Goal: Navigation & Orientation: Go to known website

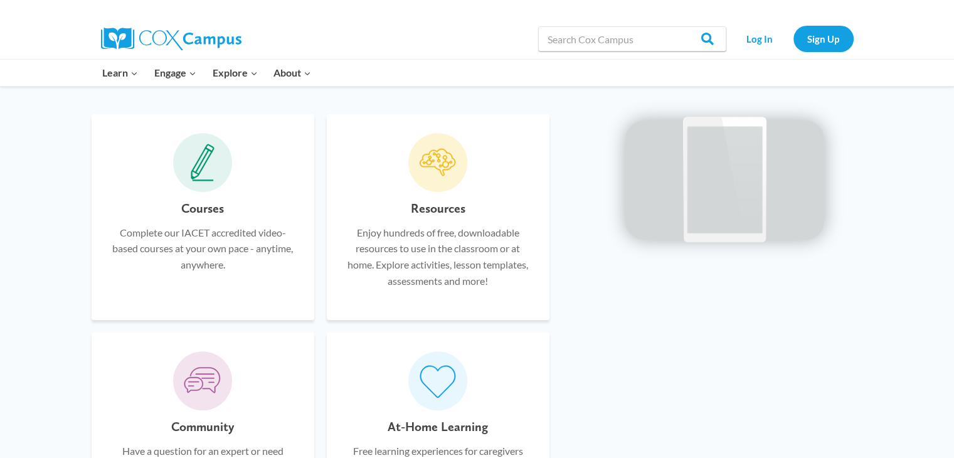
scroll to position [729, 0]
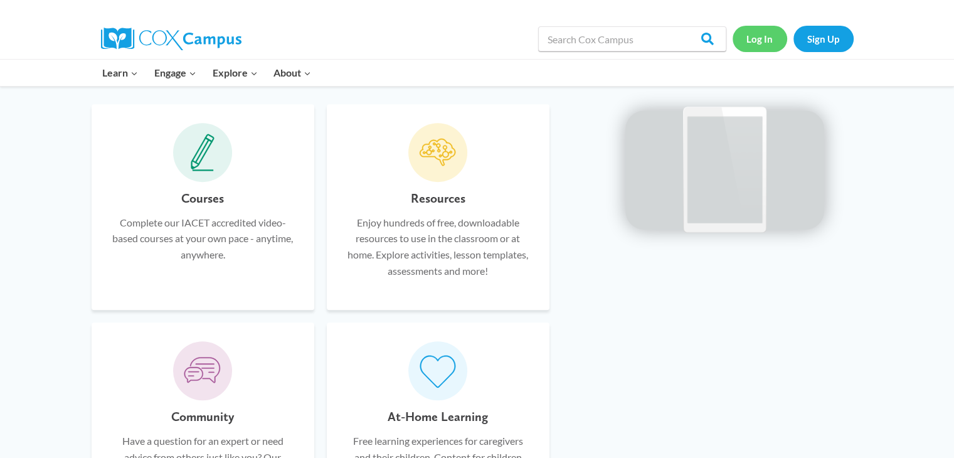
click at [756, 51] on link "Log In" at bounding box center [760, 39] width 55 height 26
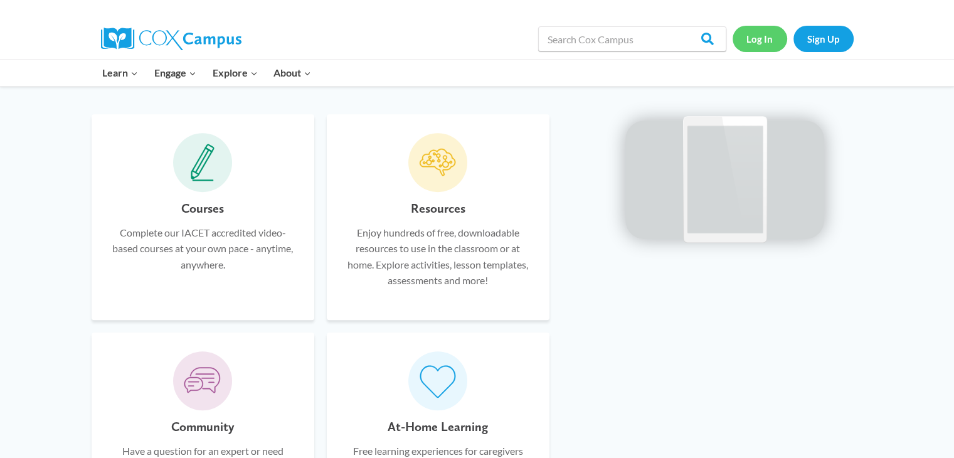
scroll to position [738, 0]
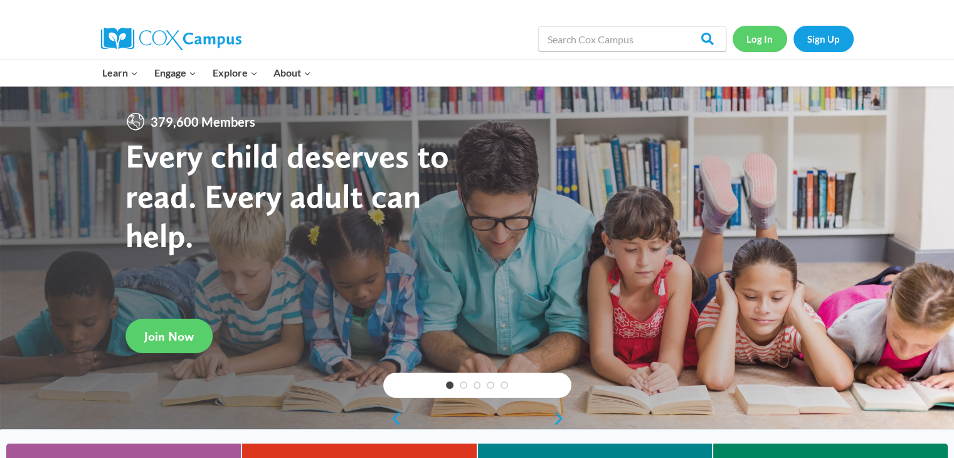
click at [753, 41] on link "Log In" at bounding box center [760, 39] width 55 height 26
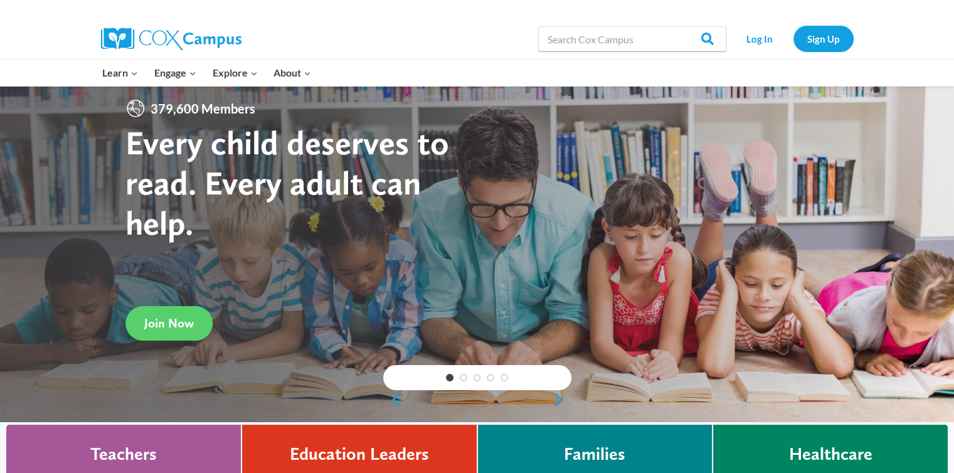
scroll to position [16, 0]
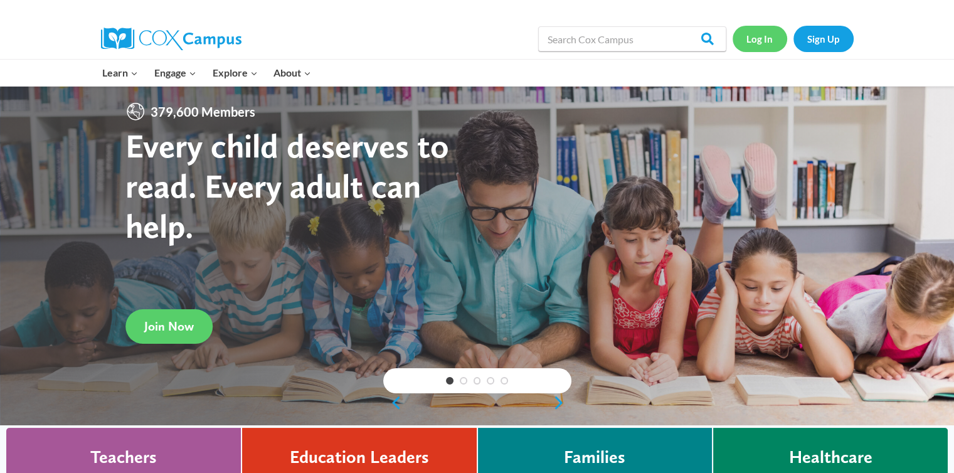
click at [753, 33] on link "Log In" at bounding box center [760, 39] width 55 height 26
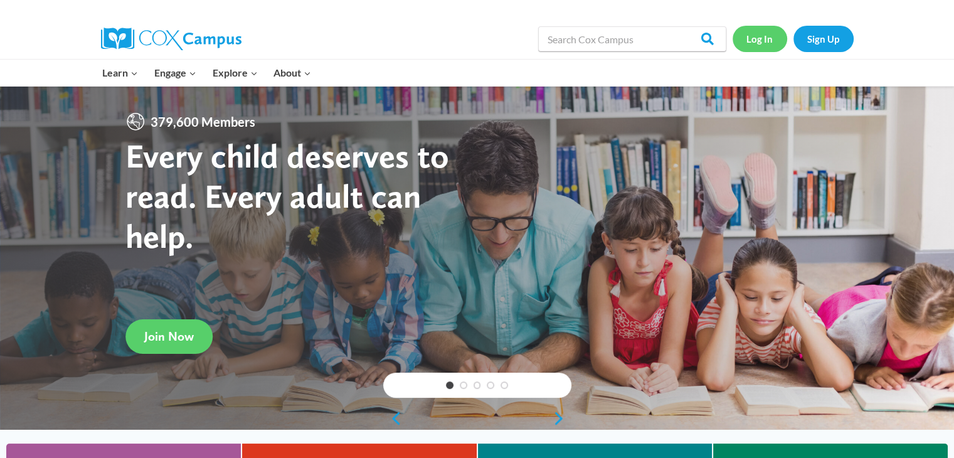
click at [768, 41] on link "Log In" at bounding box center [760, 39] width 55 height 26
click at [761, 48] on link "Log In" at bounding box center [760, 39] width 55 height 26
